Goal: Navigation & Orientation: Find specific page/section

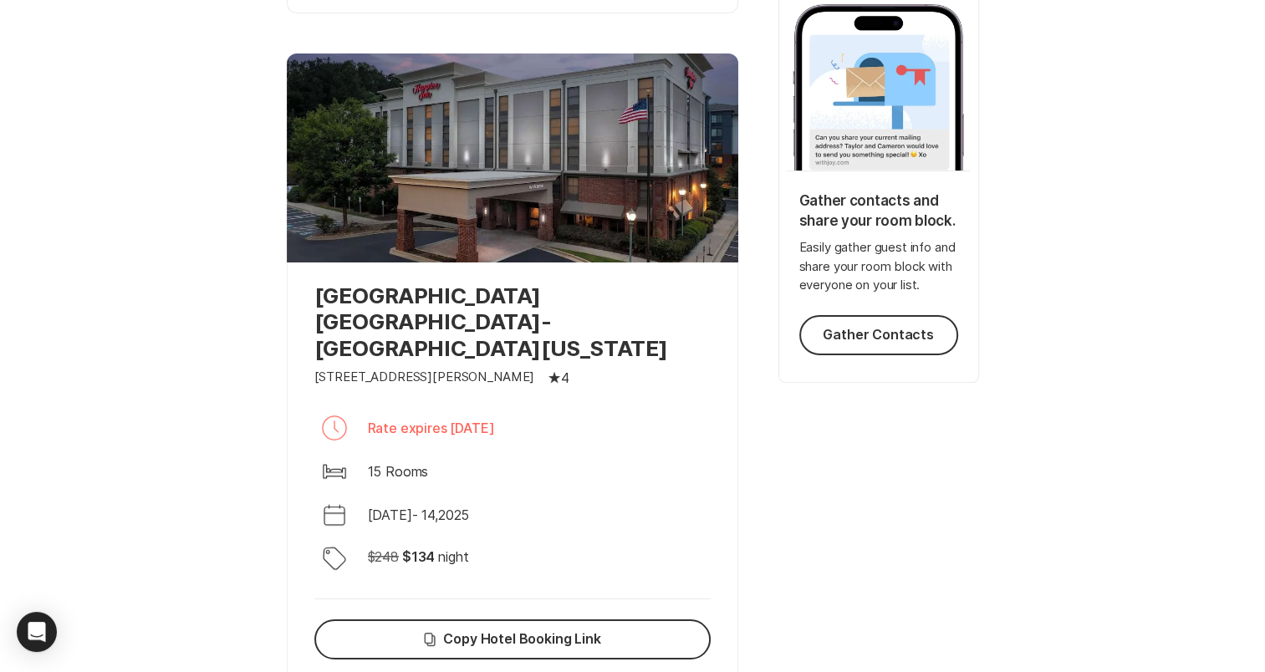
scroll to position [298, 0]
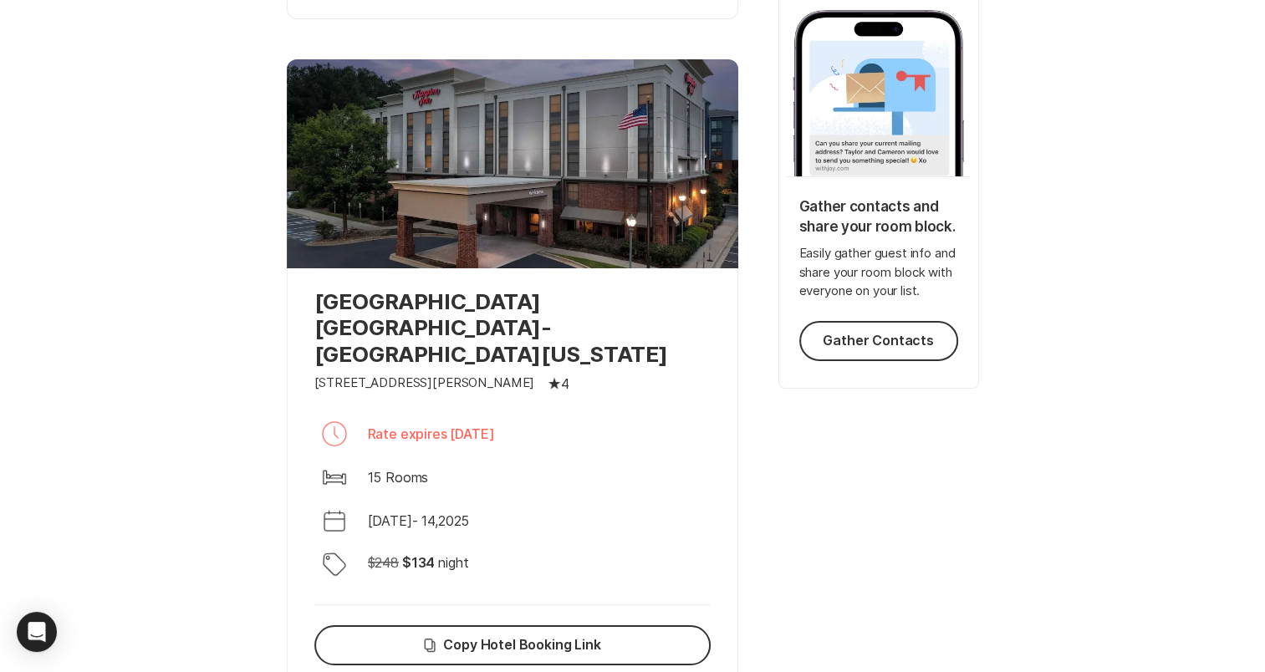
click at [495, 424] on p "Rate expires [DATE]" at bounding box center [431, 434] width 127 height 20
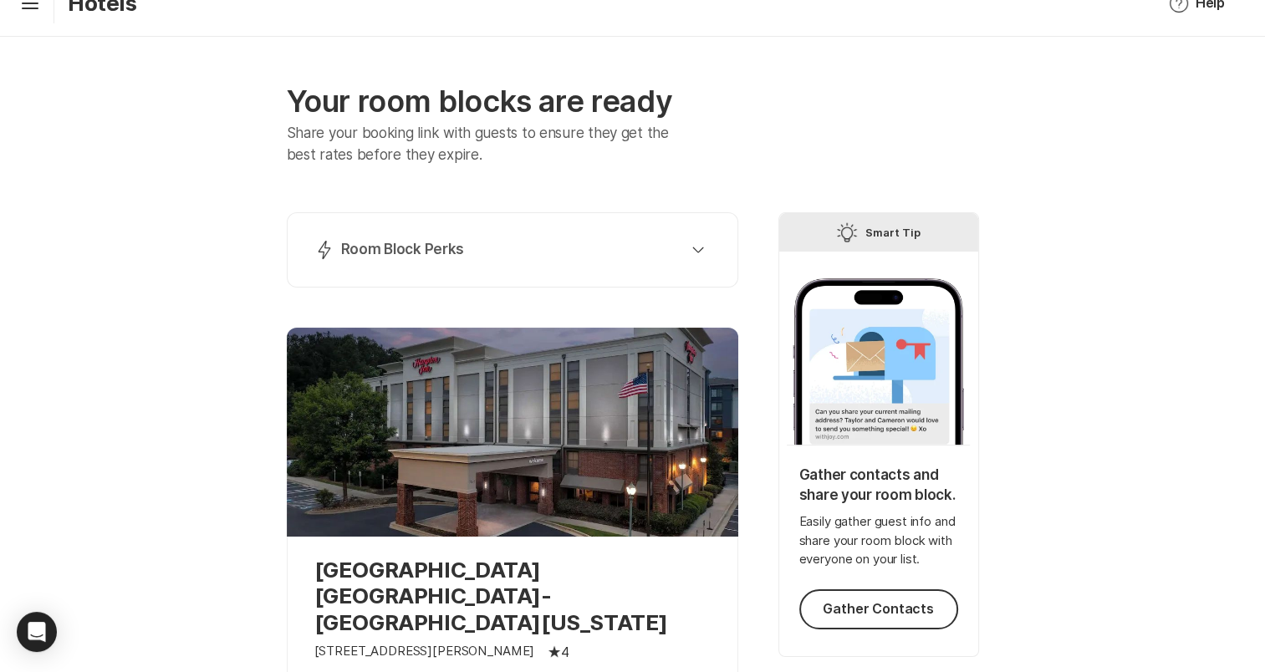
scroll to position [0, 0]
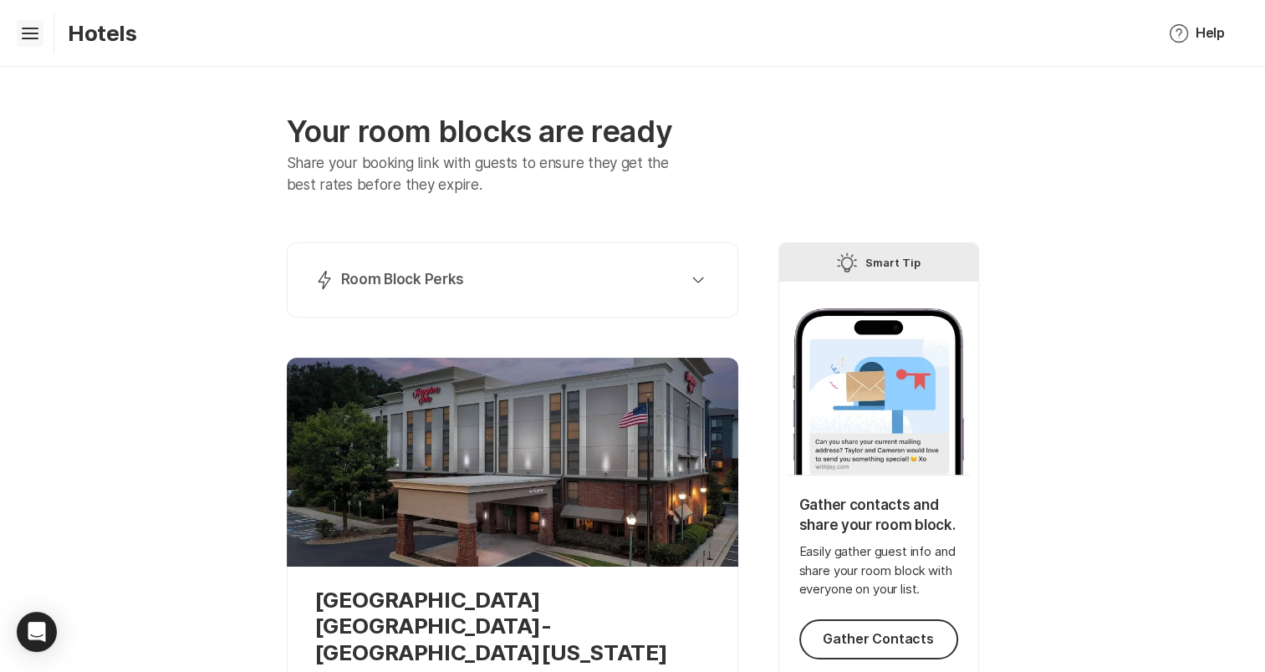
click at [30, 35] on icon "Hamburger" at bounding box center [30, 33] width 27 height 27
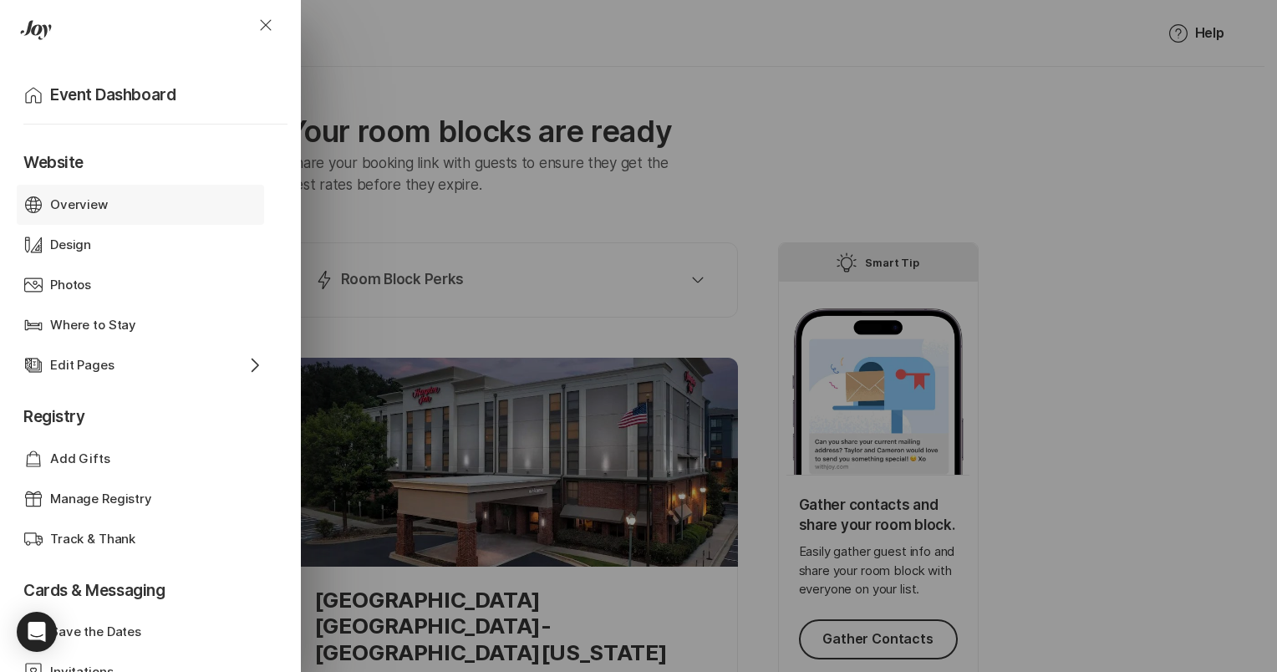
click at [137, 196] on div "Overview" at bounding box center [140, 205] width 181 height 19
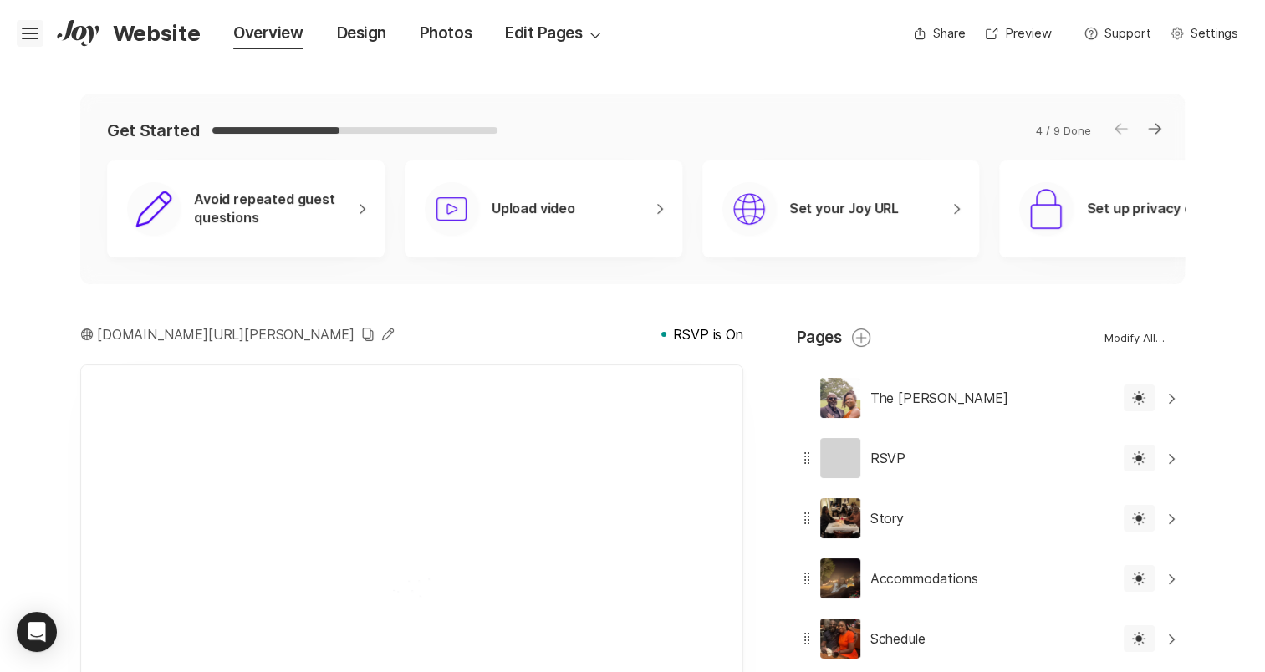
click at [30, 35] on icon "Hamburger" at bounding box center [30, 33] width 27 height 27
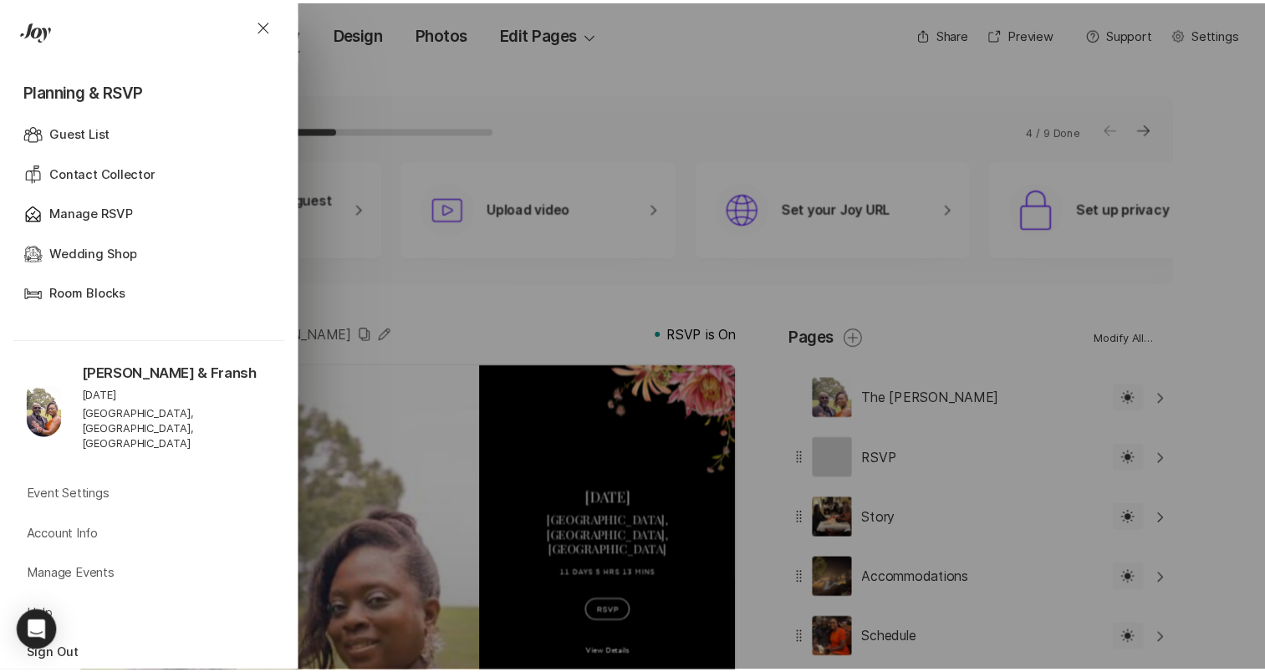
scroll to position [764, 0]
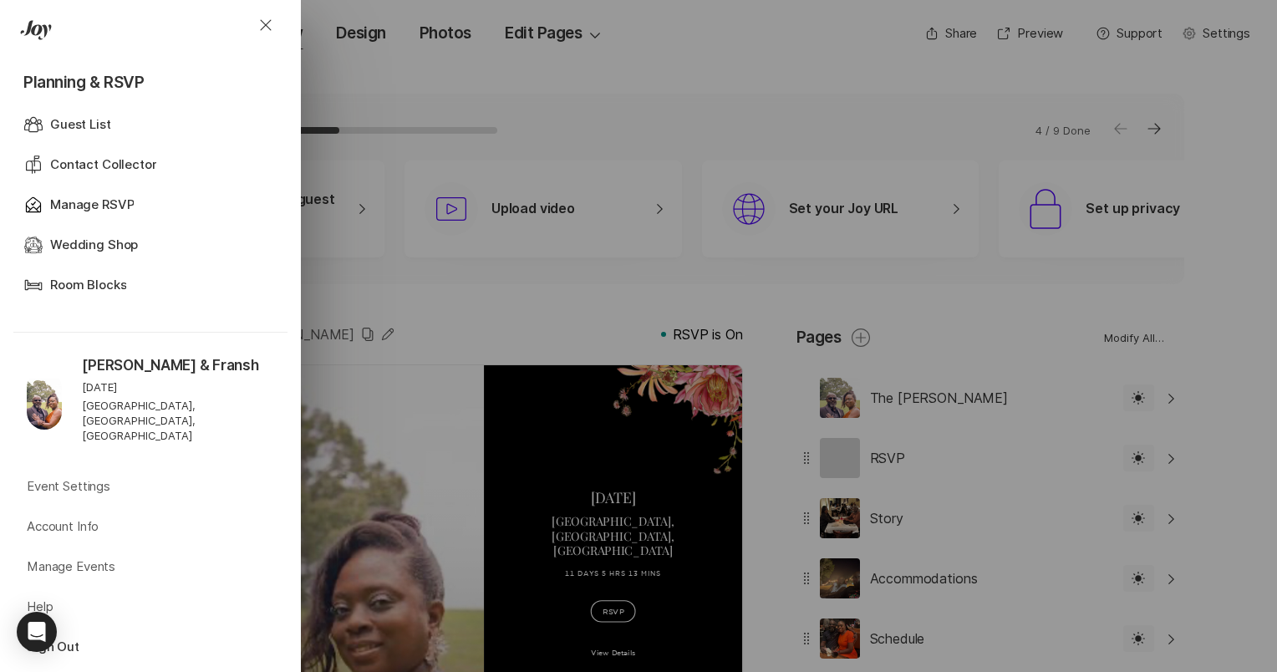
click at [400, 298] on div "Close Home Event Dashboard Website Web Globe Overview Design Design Photos Phot…" at bounding box center [638, 336] width 1277 height 672
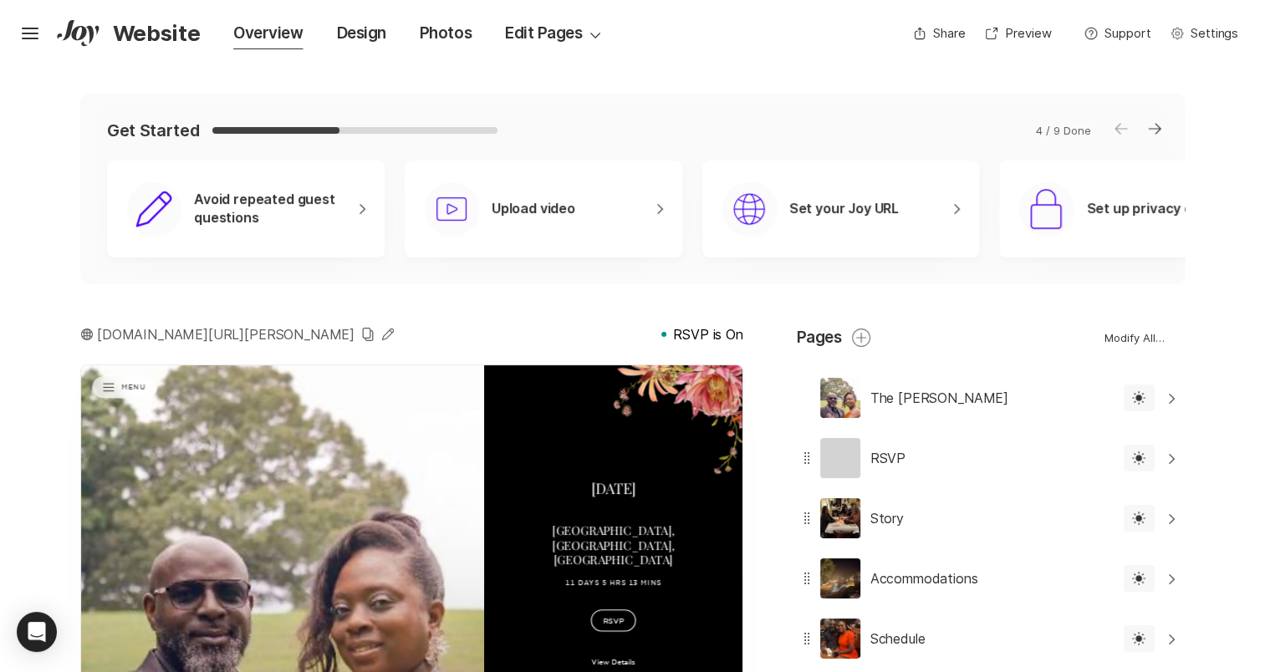
click at [237, 204] on p "Avoid repeated guest questions" at bounding box center [268, 209] width 148 height 37
